Goal: Task Accomplishment & Management: Manage account settings

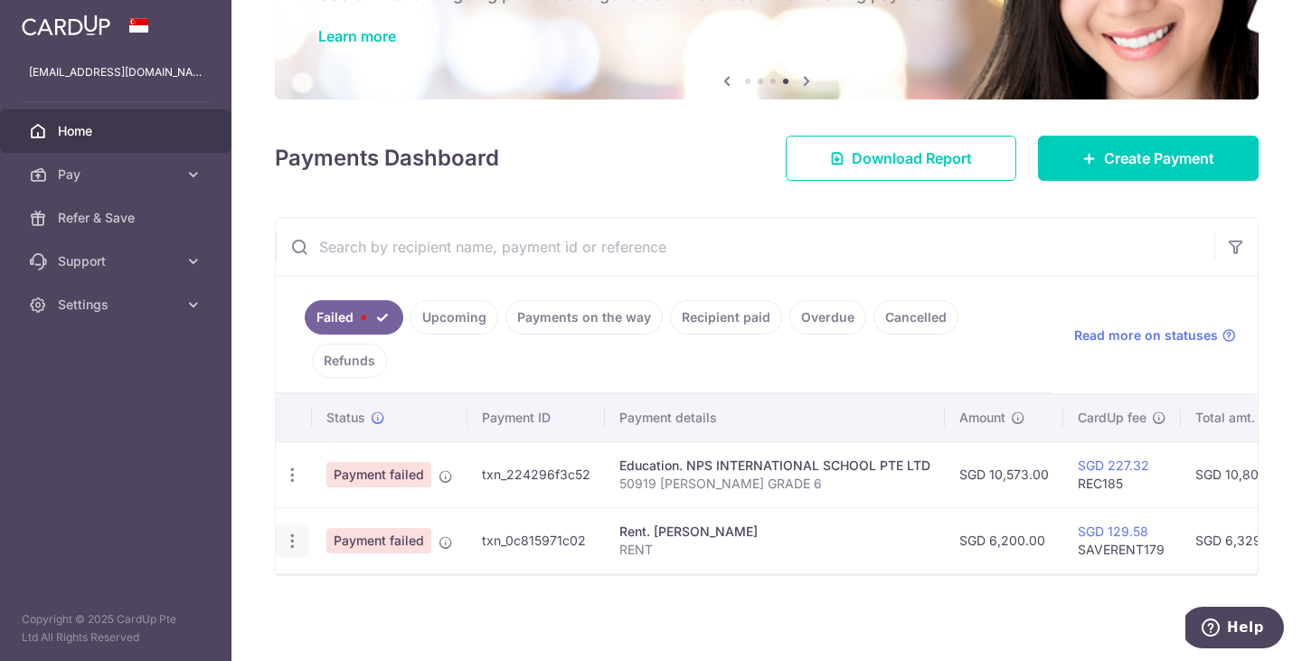
click at [288, 485] on icon "button" at bounding box center [292, 475] width 19 height 19
click at [342, 590] on span "Update payment" at bounding box center [388, 591] width 123 height 22
radio input "true"
type input "6,200.00"
type input "RENT"
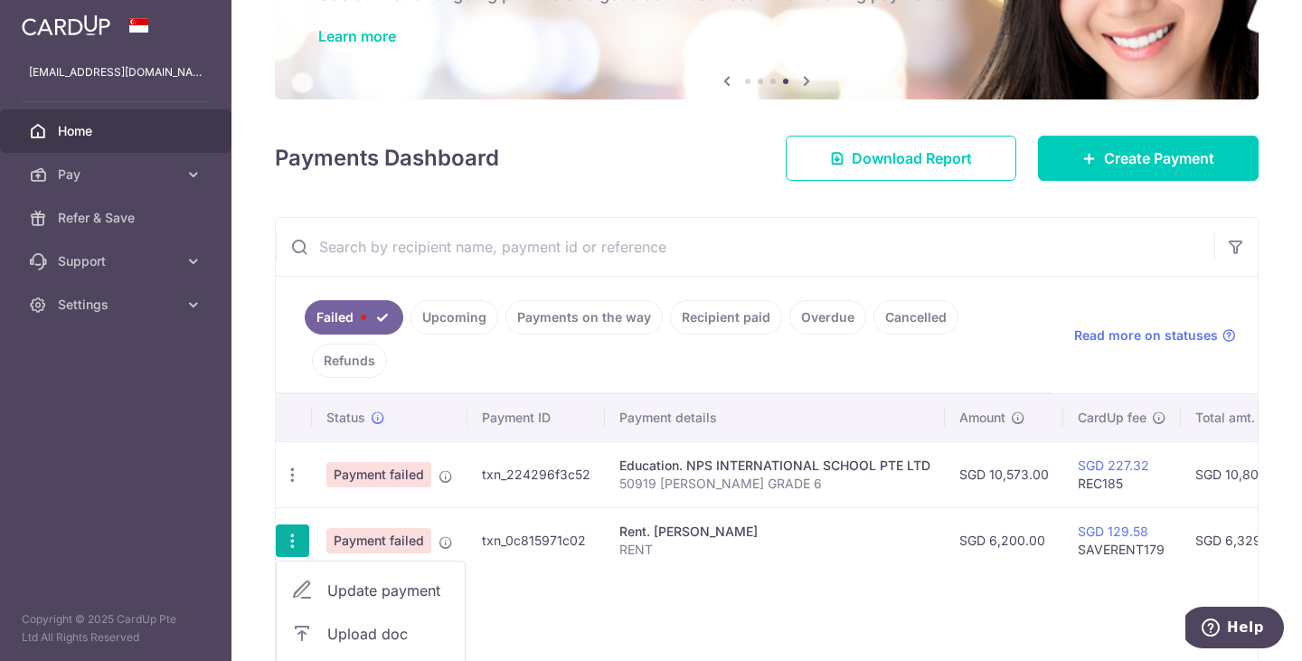
type input "SAVERENT179"
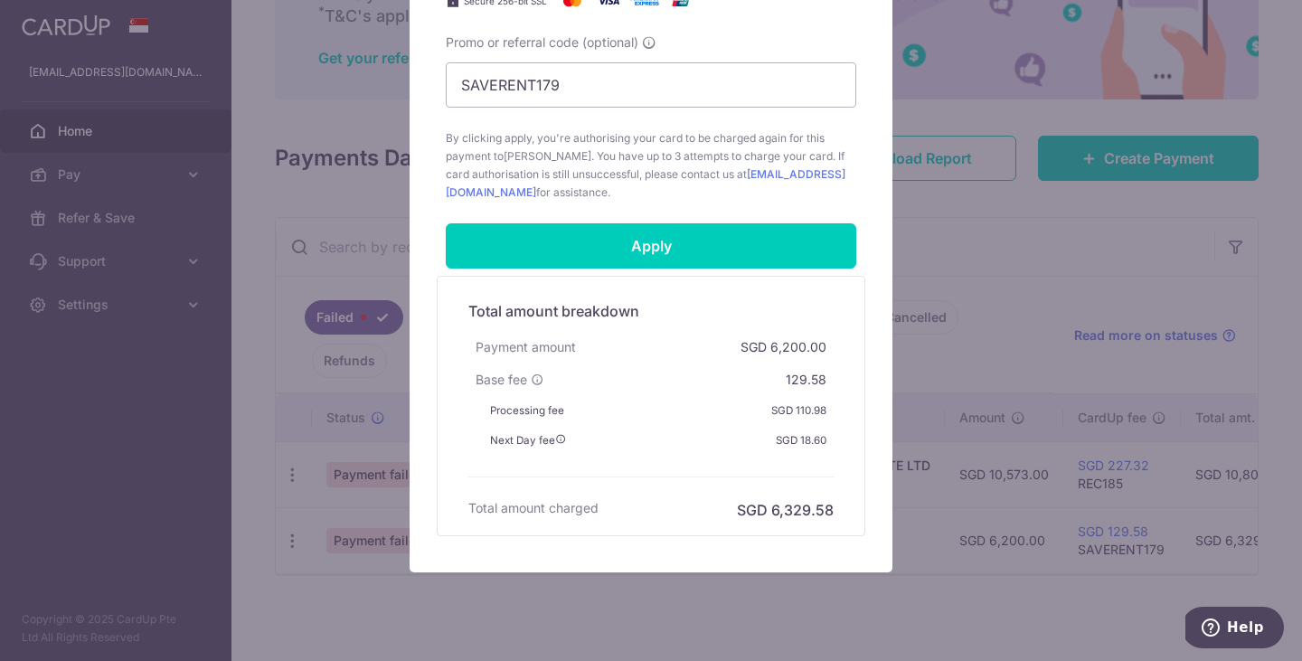
scroll to position [840, 0]
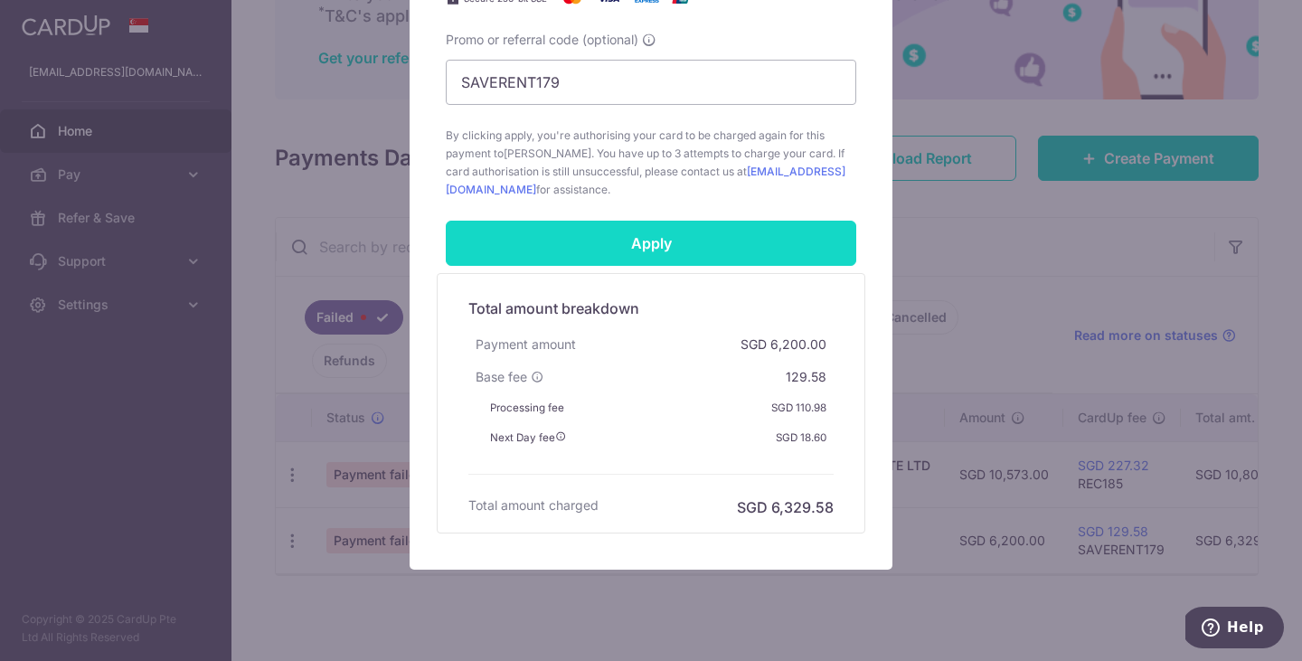
click at [636, 249] on input "Apply" at bounding box center [651, 243] width 410 height 45
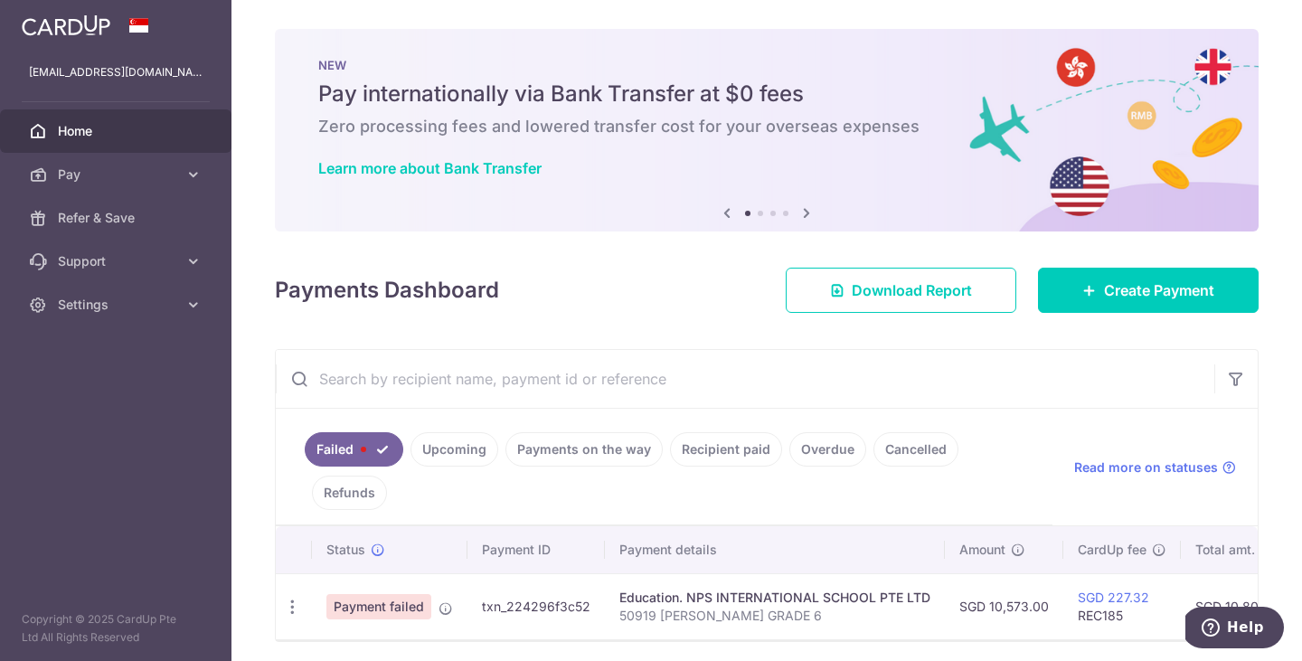
scroll to position [66, 0]
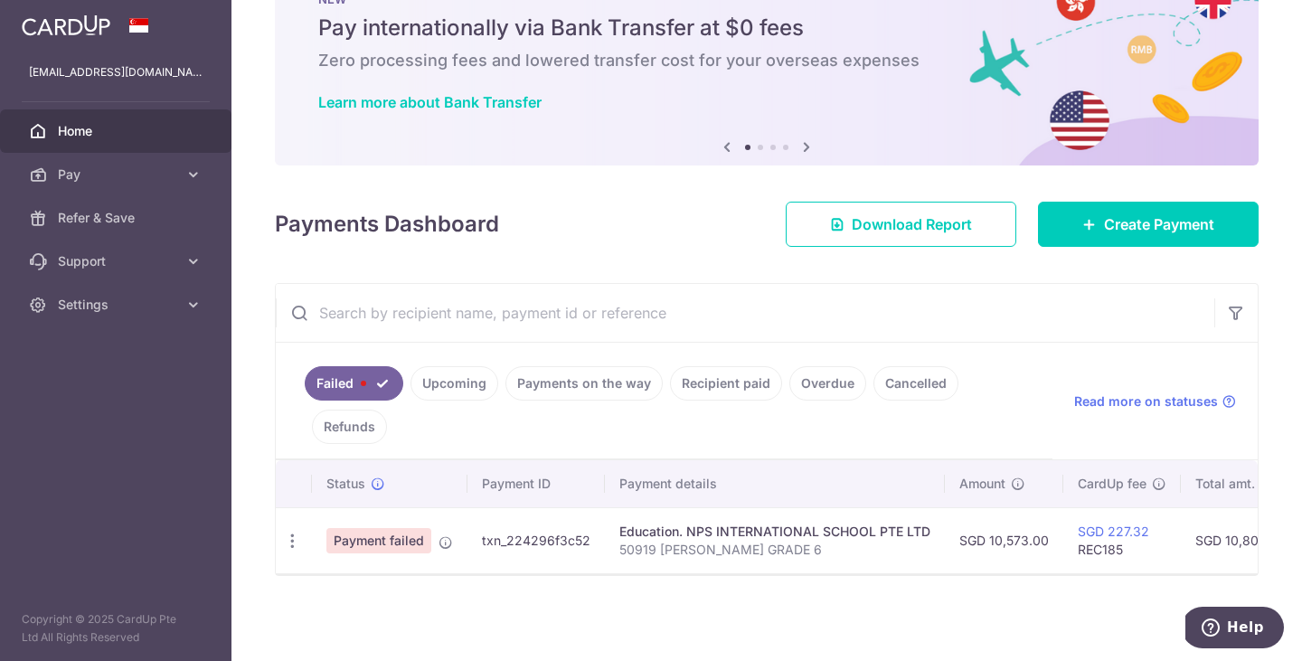
click at [577, 380] on link "Payments on the way" at bounding box center [583, 383] width 157 height 34
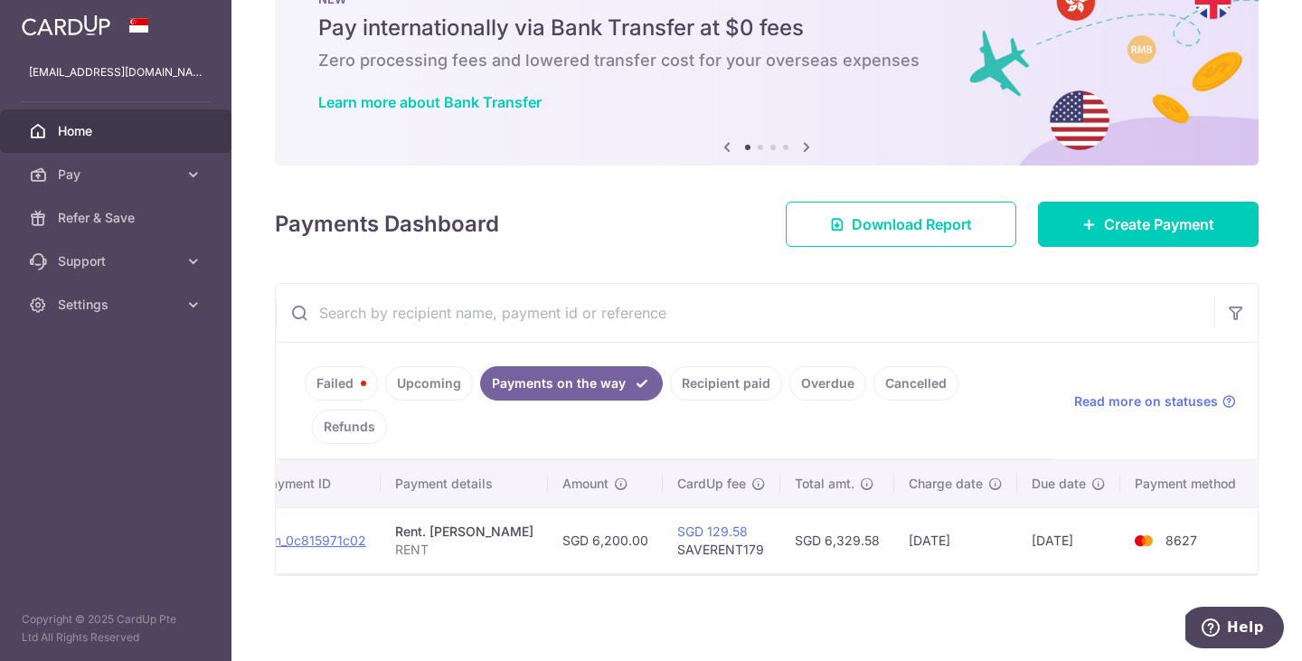
scroll to position [0, 0]
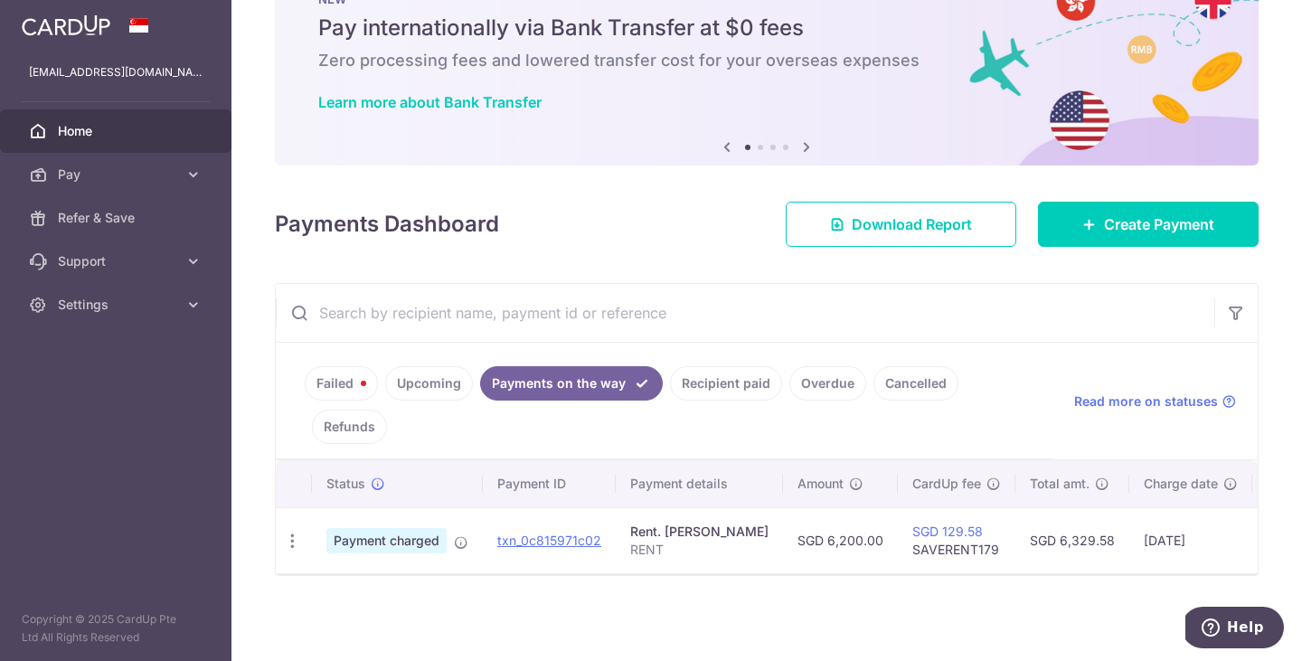
click at [351, 392] on link "Failed" at bounding box center [341, 383] width 73 height 34
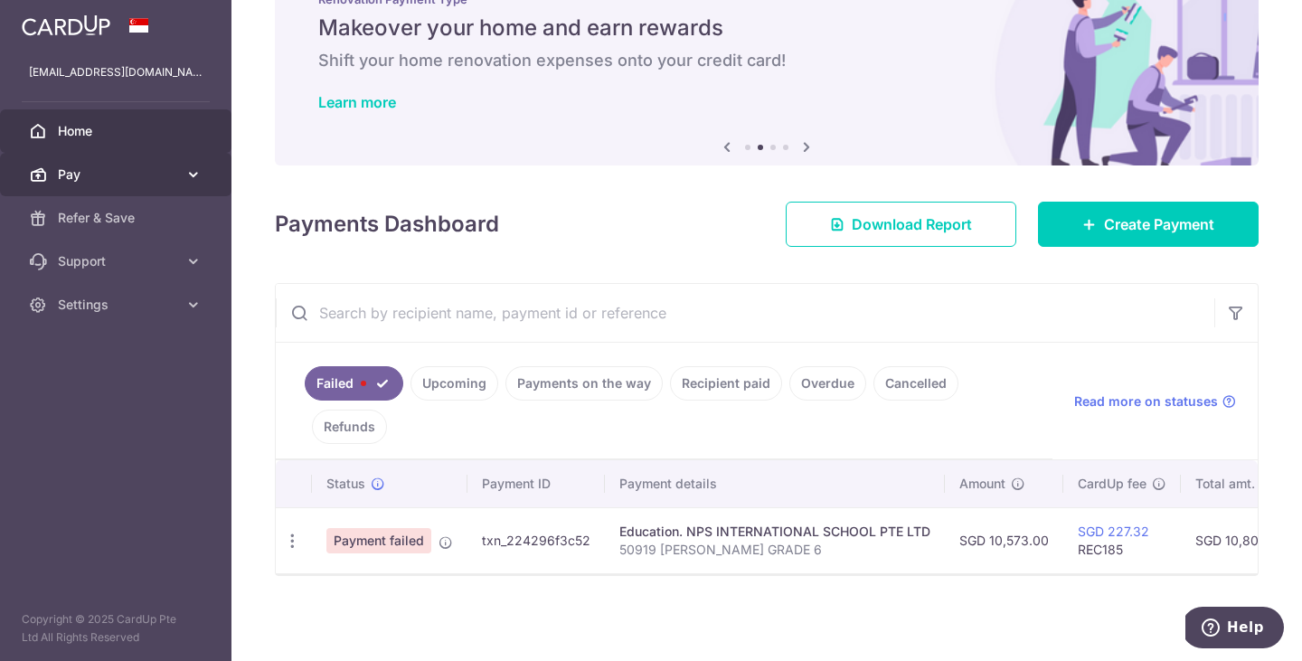
click at [196, 171] on icon at bounding box center [193, 174] width 18 height 18
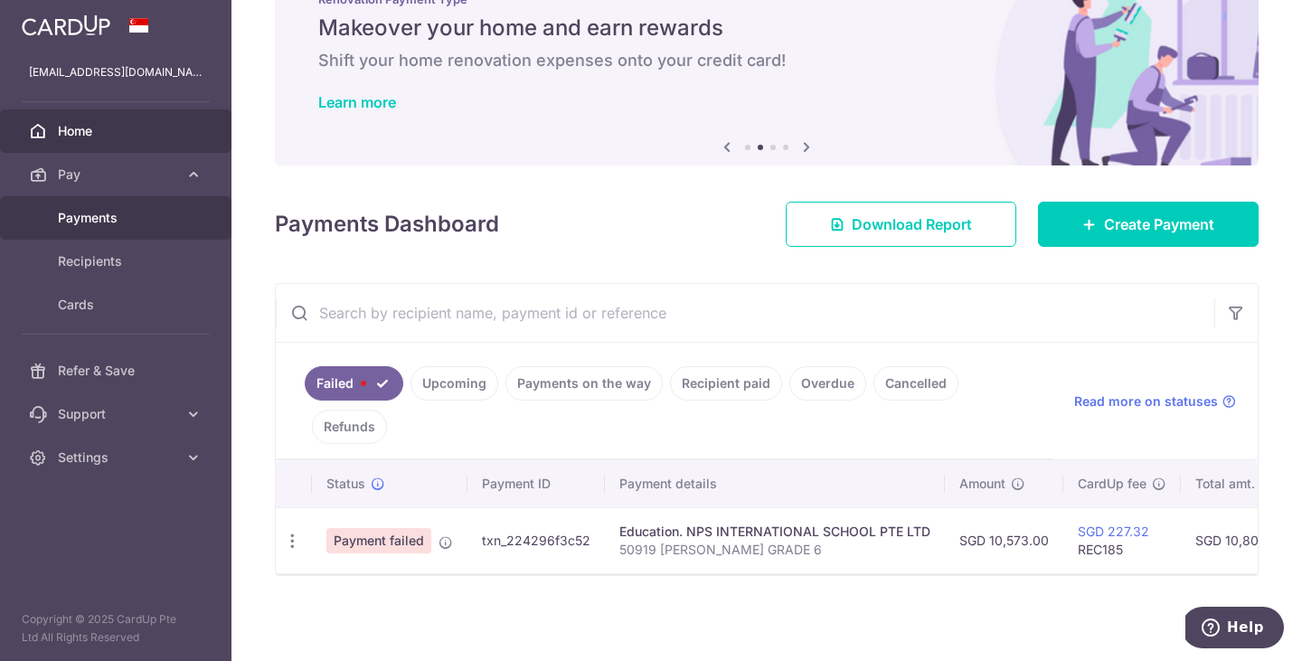
click at [88, 222] on span "Payments" at bounding box center [117, 218] width 119 height 18
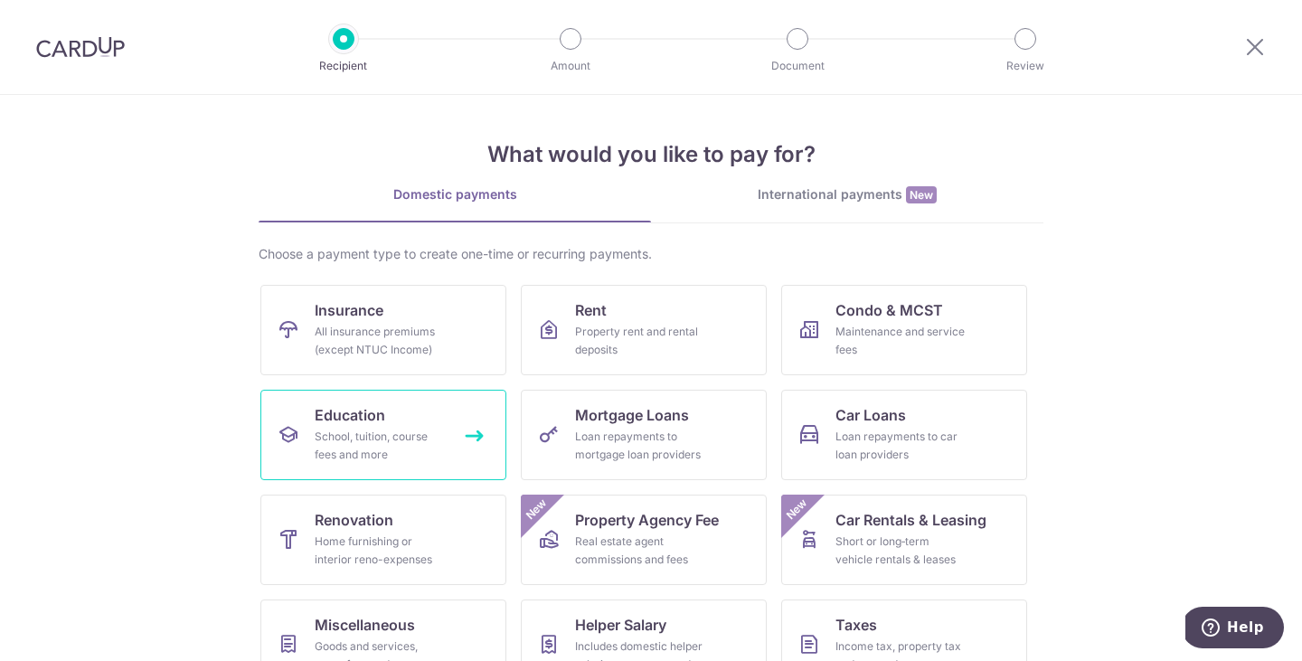
click at [452, 410] on link "Education School, tuition, course fees and more" at bounding box center [383, 435] width 246 height 90
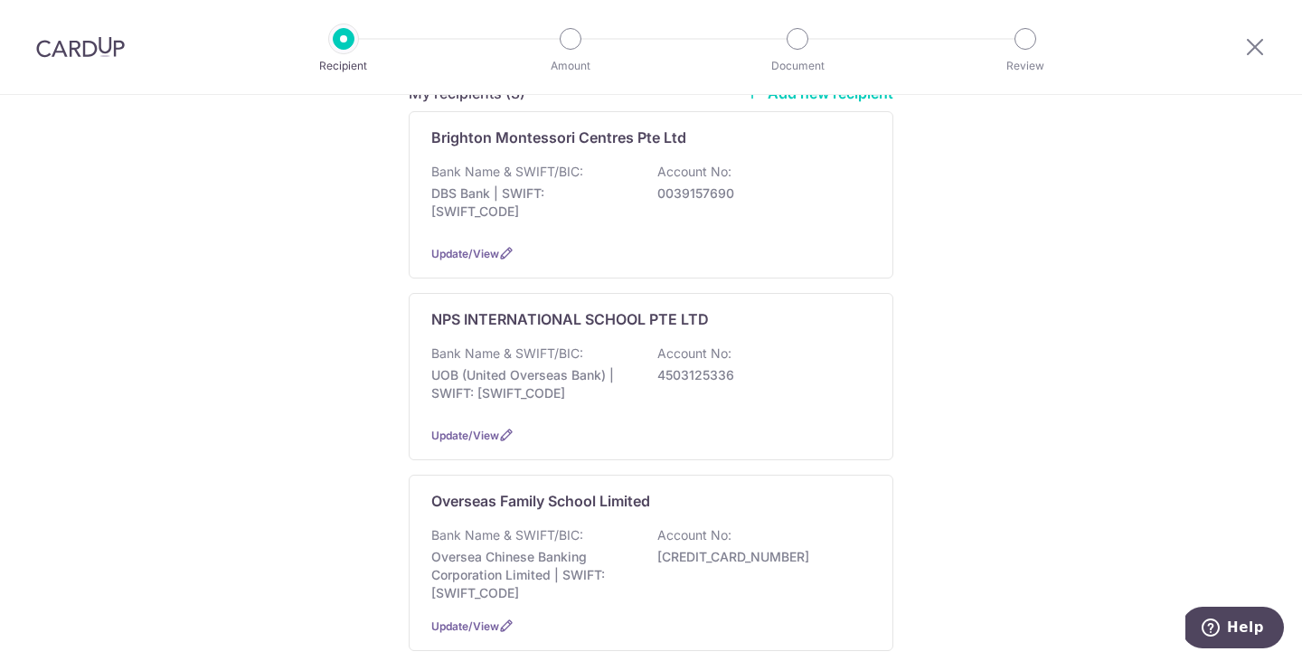
scroll to position [171, 0]
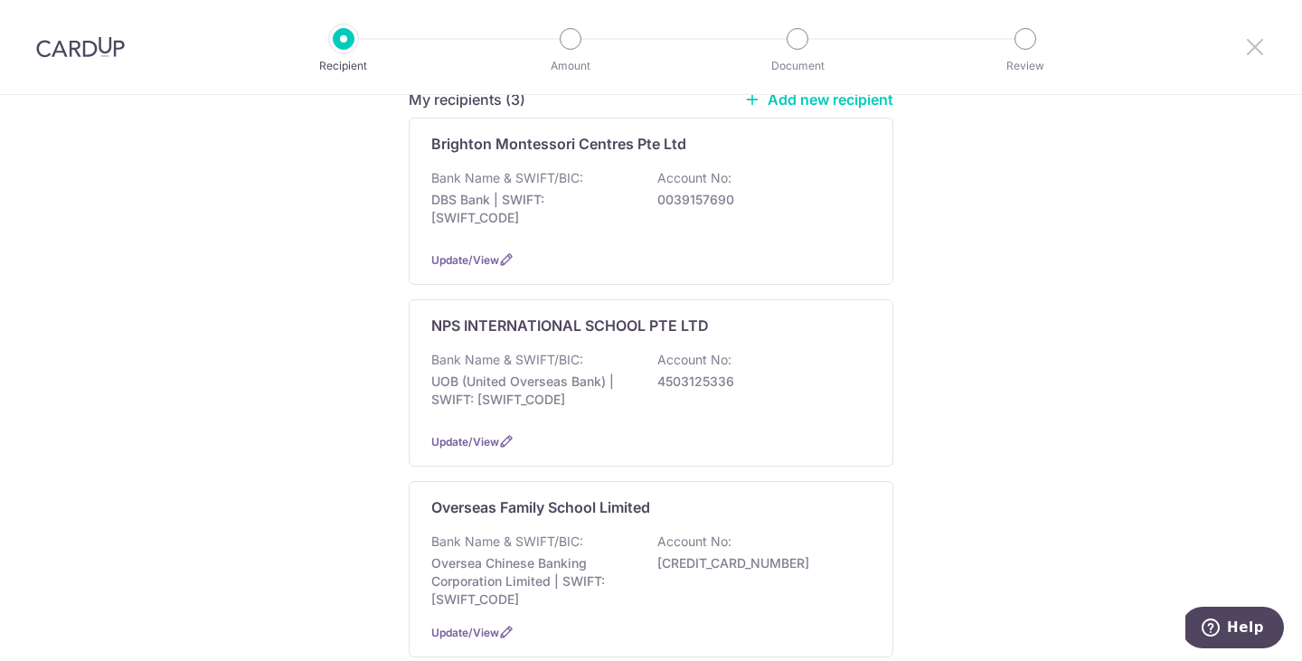
click at [1254, 42] on icon at bounding box center [1255, 46] width 22 height 23
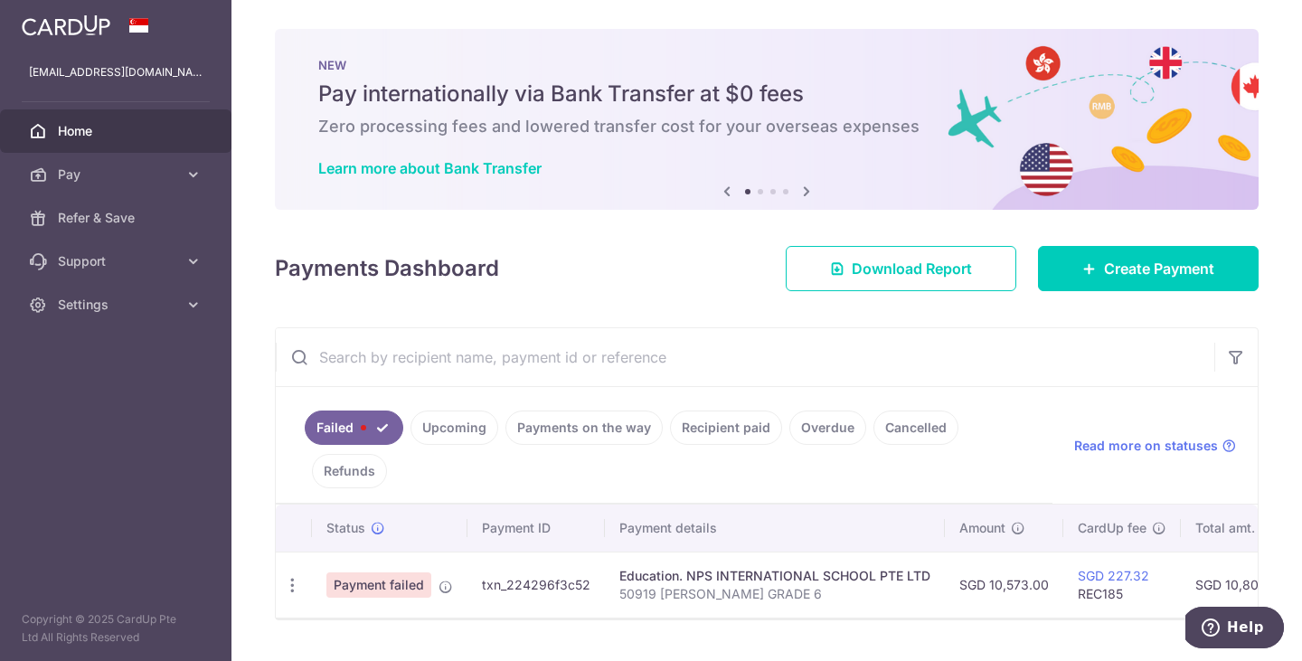
scroll to position [44, 0]
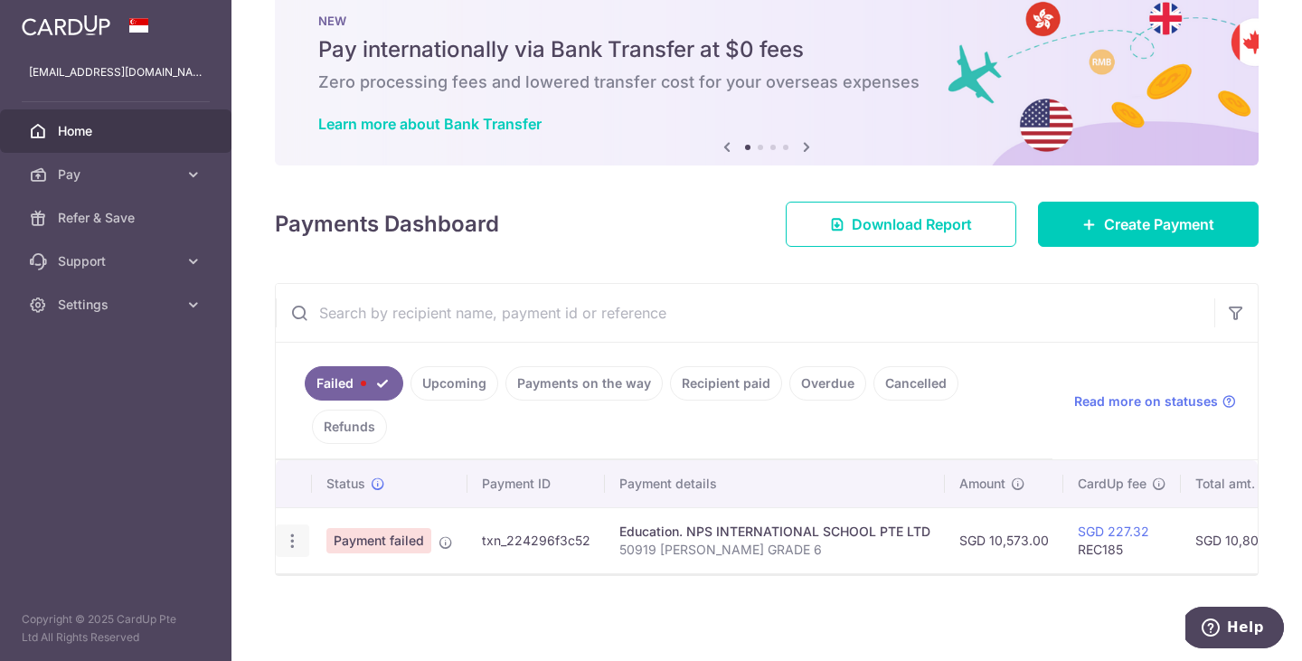
click at [294, 542] on icon "button" at bounding box center [292, 541] width 19 height 19
click at [364, 591] on span "Update payment" at bounding box center [388, 591] width 123 height 22
radio input "true"
type input "10,573.00"
type input "50919 [PERSON_NAME] GRADE 6"
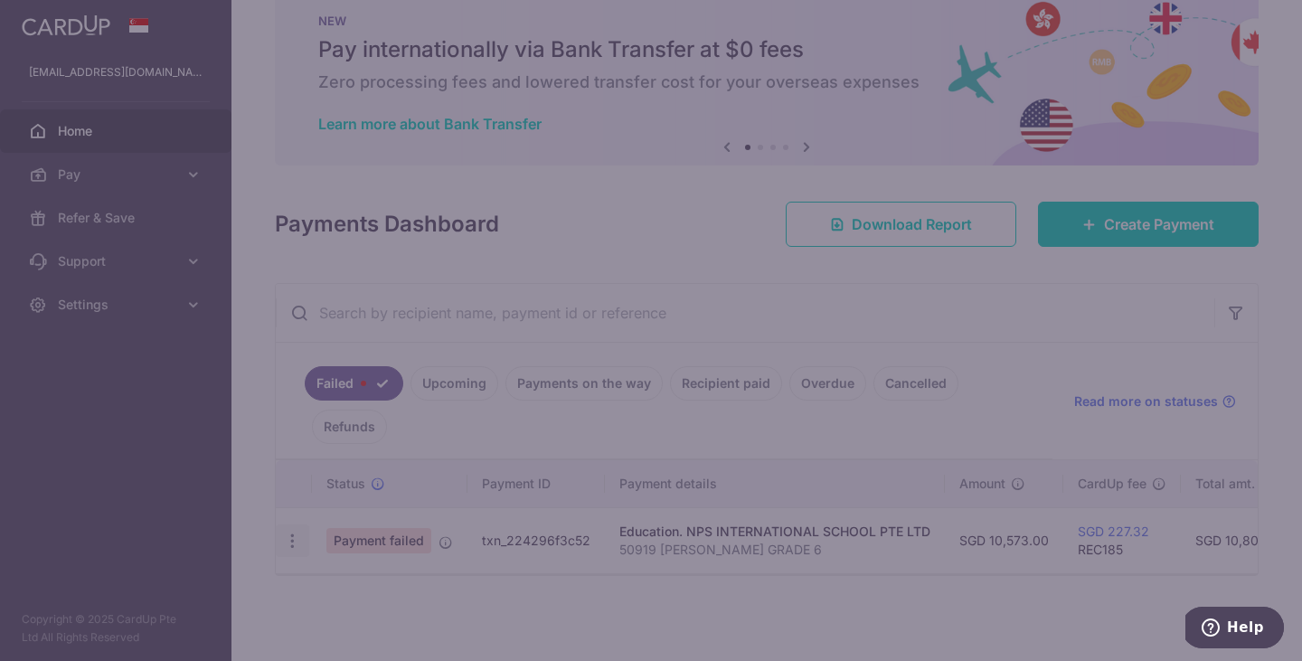
type input "REC185"
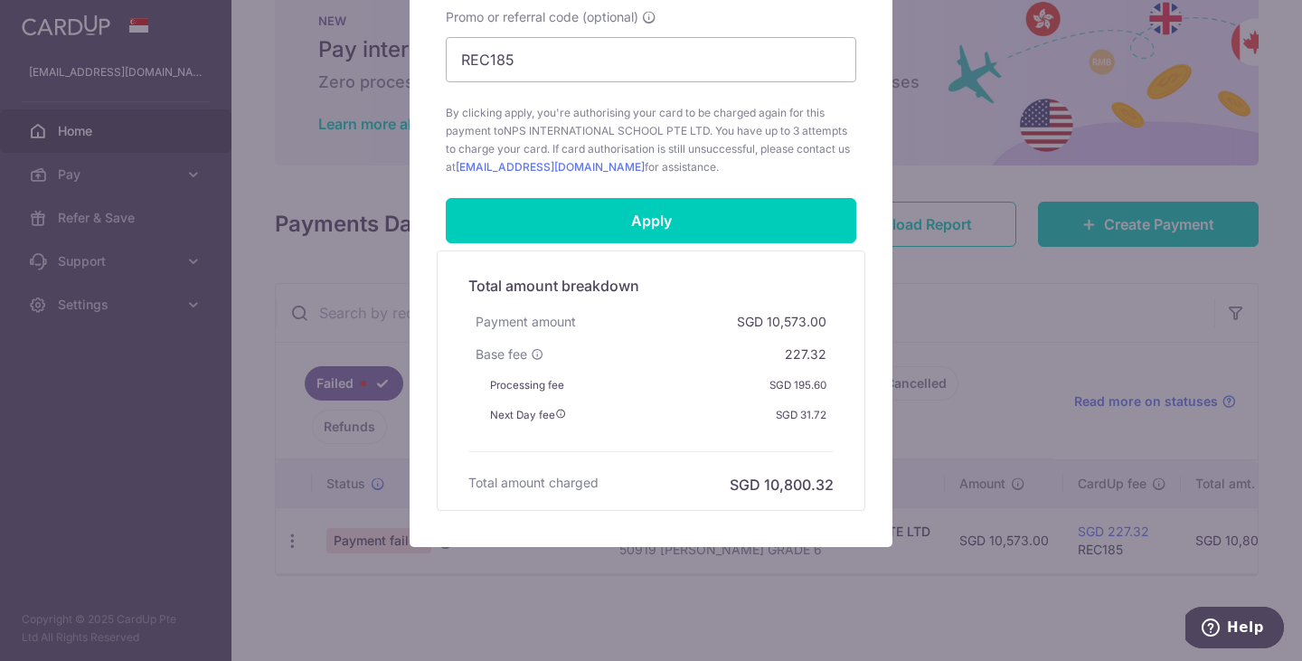
scroll to position [880, 0]
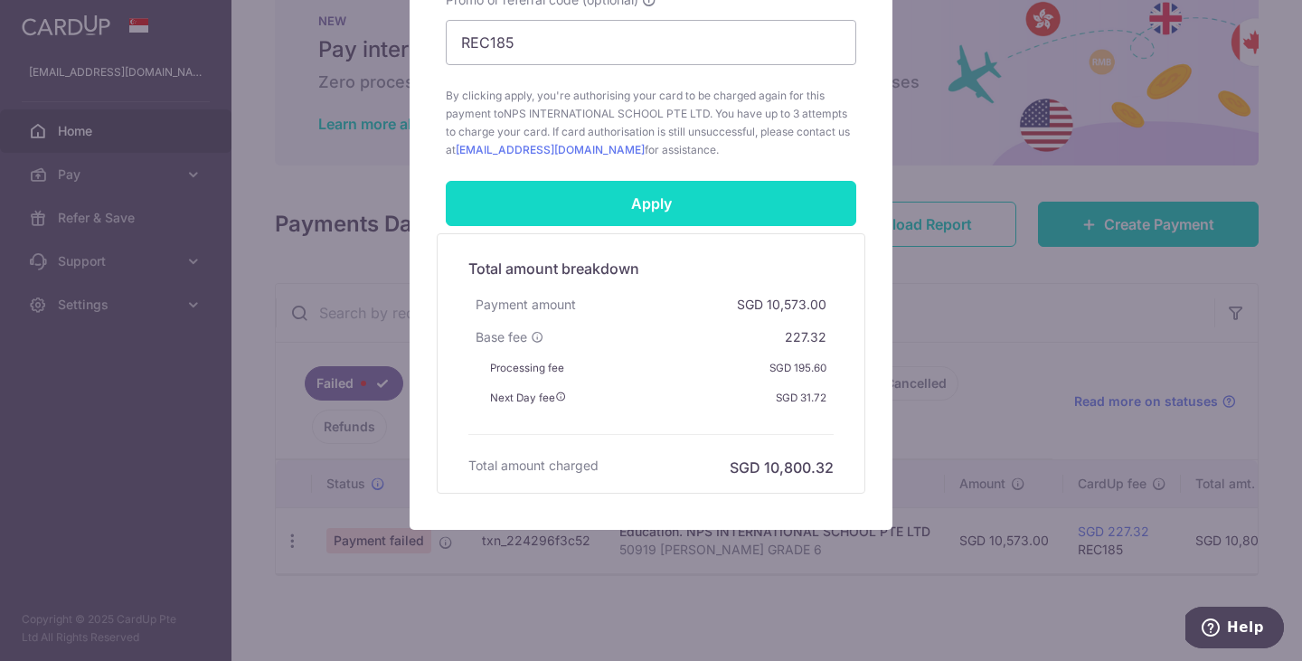
click at [655, 203] on input "Apply" at bounding box center [651, 203] width 410 height 45
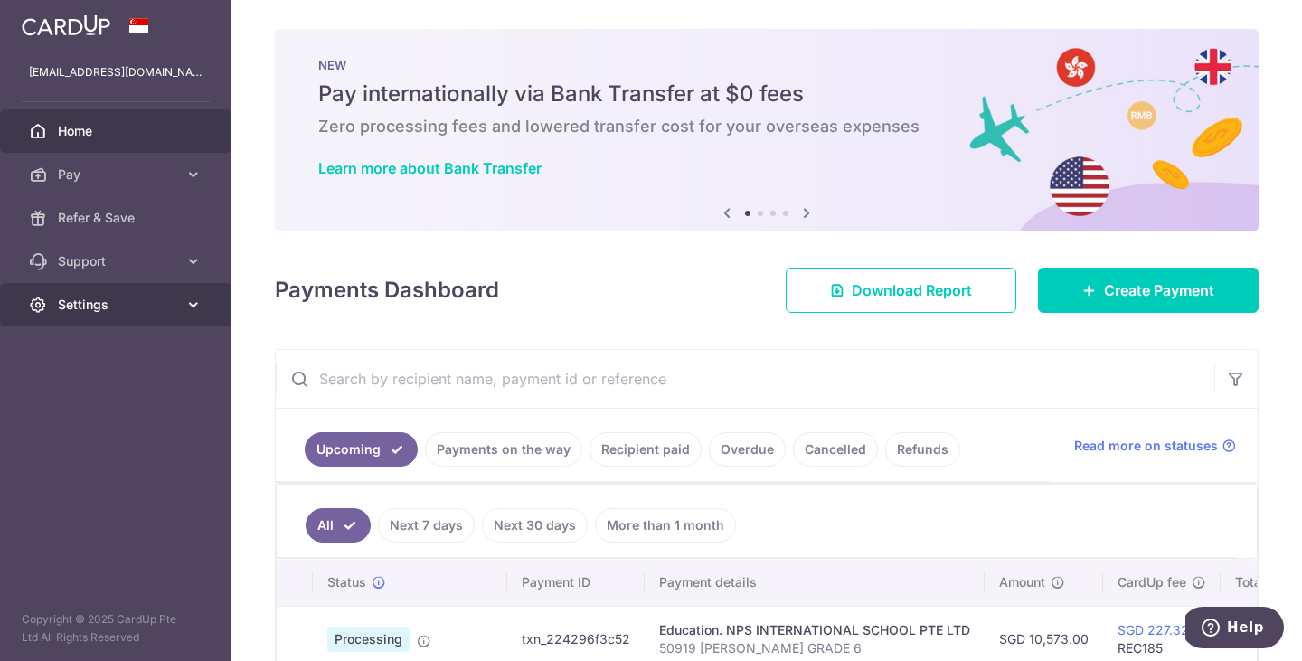
click at [195, 297] on icon at bounding box center [193, 305] width 18 height 18
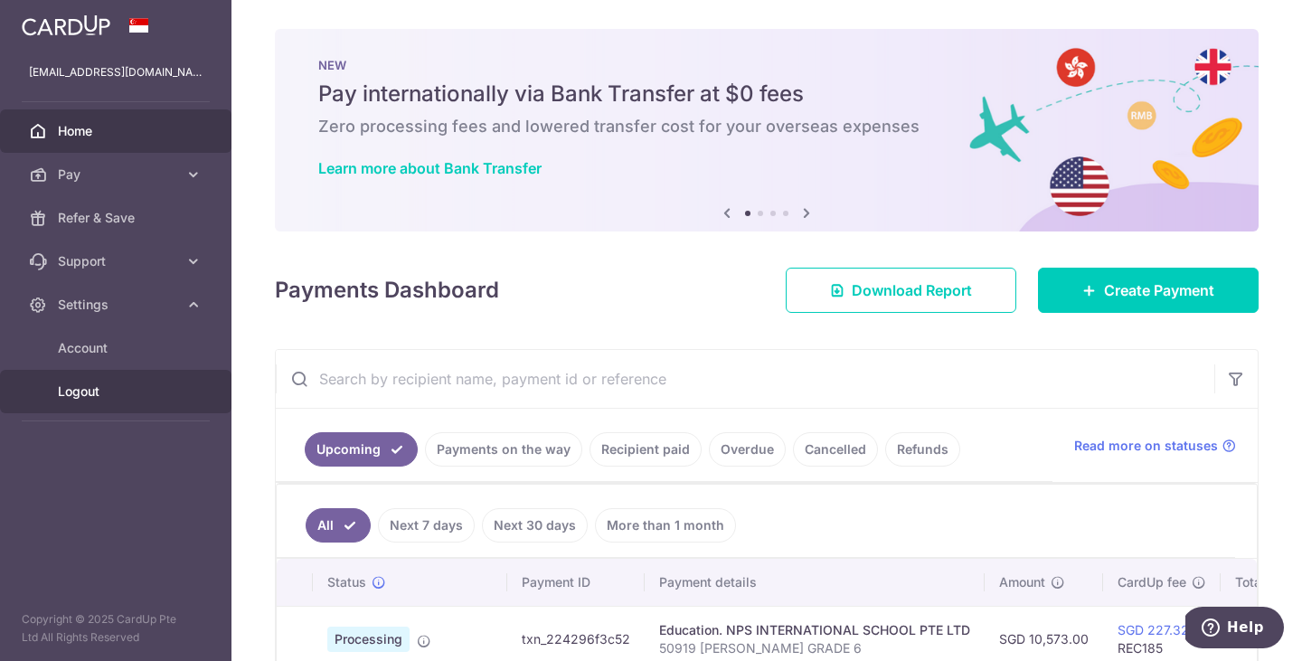
click at [105, 394] on span "Logout" at bounding box center [117, 391] width 119 height 18
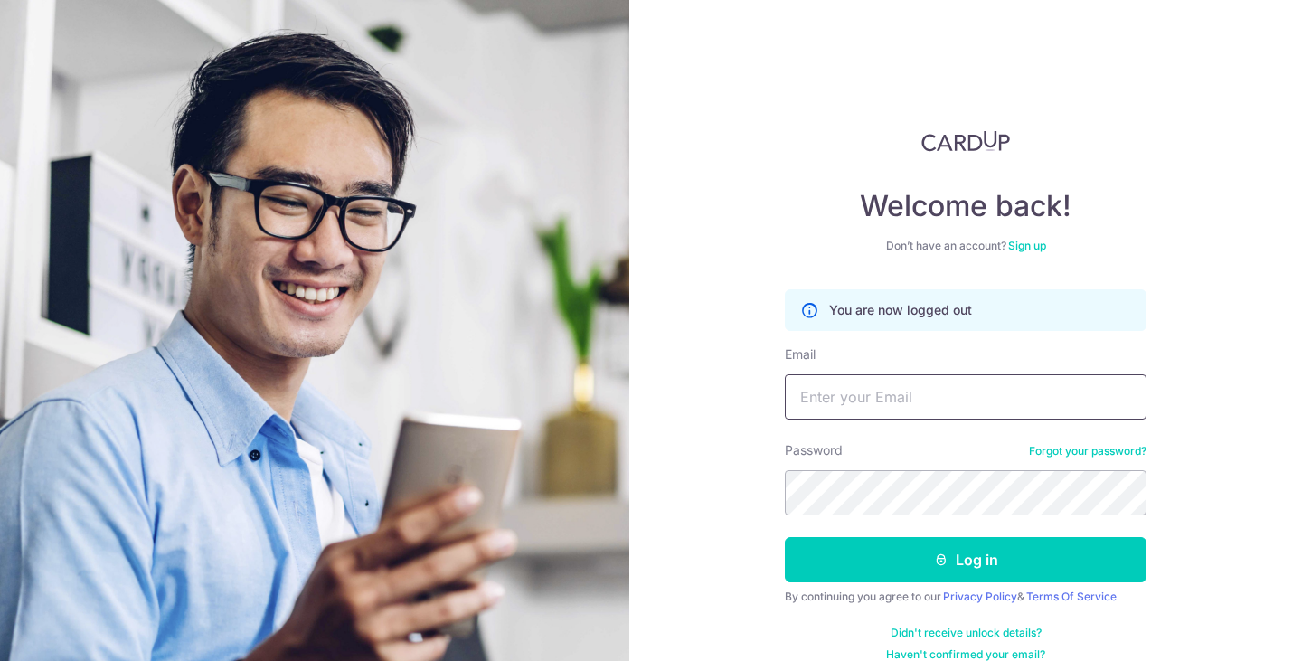
click at [922, 389] on input "Email" at bounding box center [966, 396] width 362 height 45
type input "[EMAIL_ADDRESS][DOMAIN_NAME]"
click at [785, 537] on button "Log in" at bounding box center [966, 559] width 362 height 45
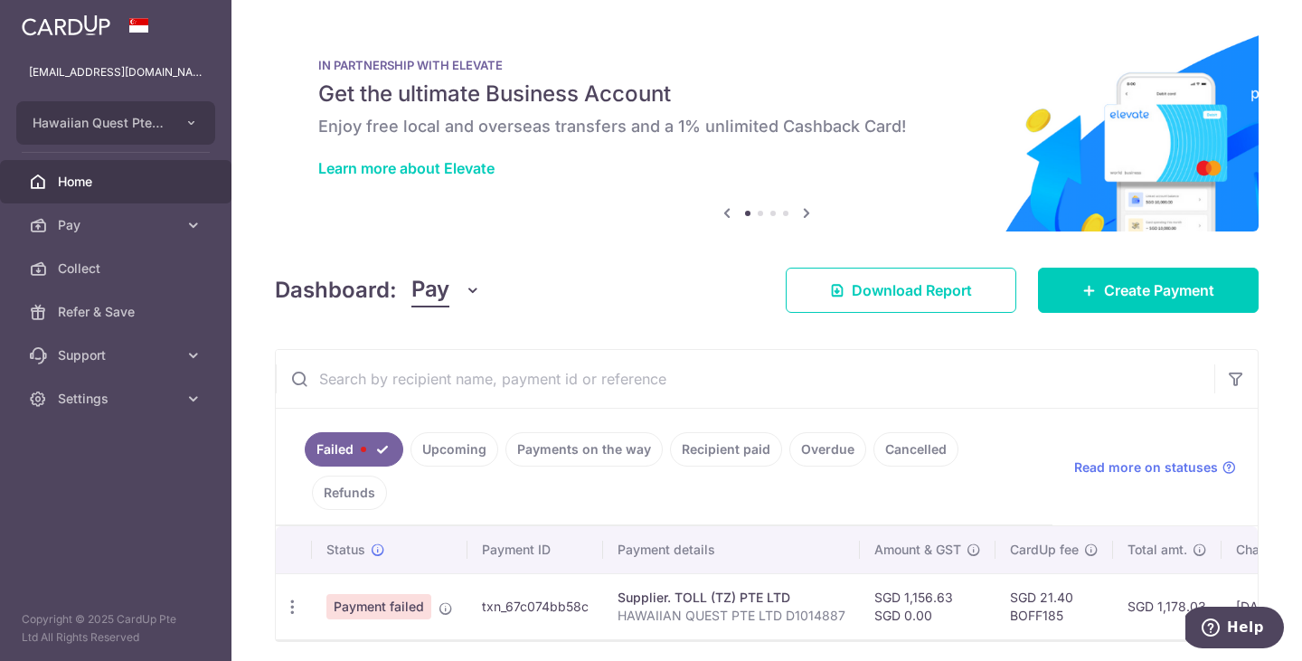
scroll to position [66, 0]
